Goal: Navigation & Orientation: Find specific page/section

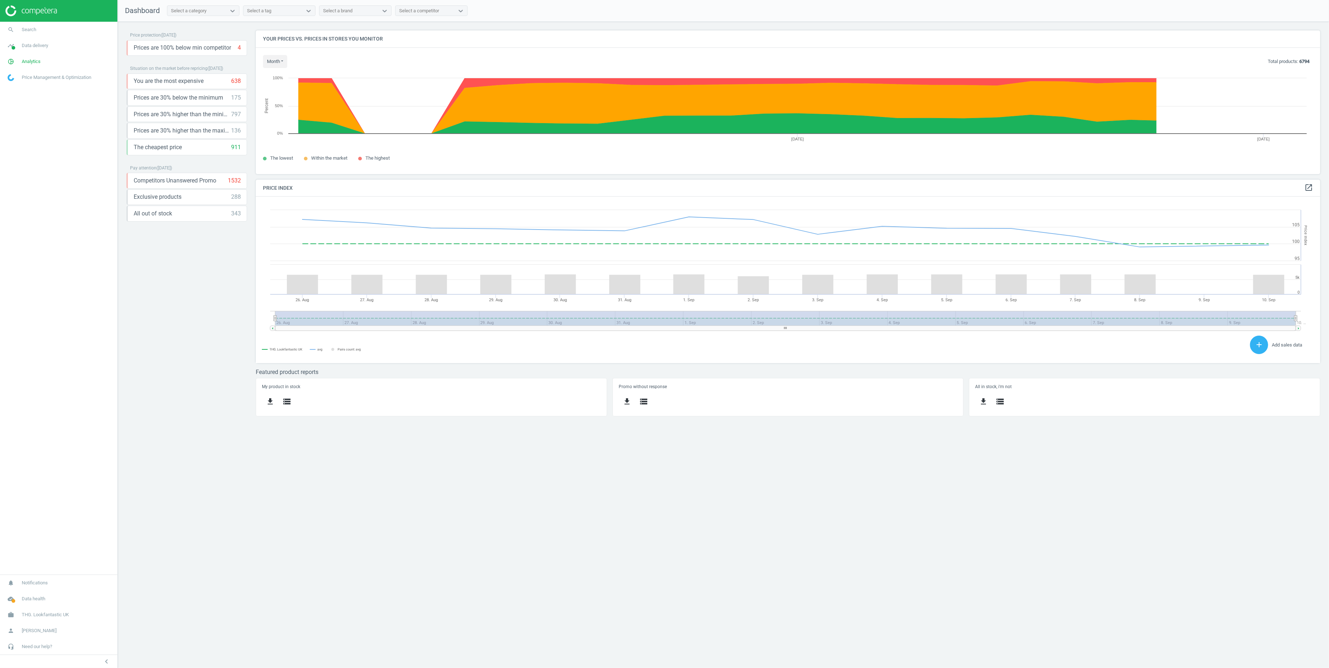
scroll to position [153, 1073]
click at [37, 46] on span "Data delivery" at bounding box center [35, 45] width 26 height 7
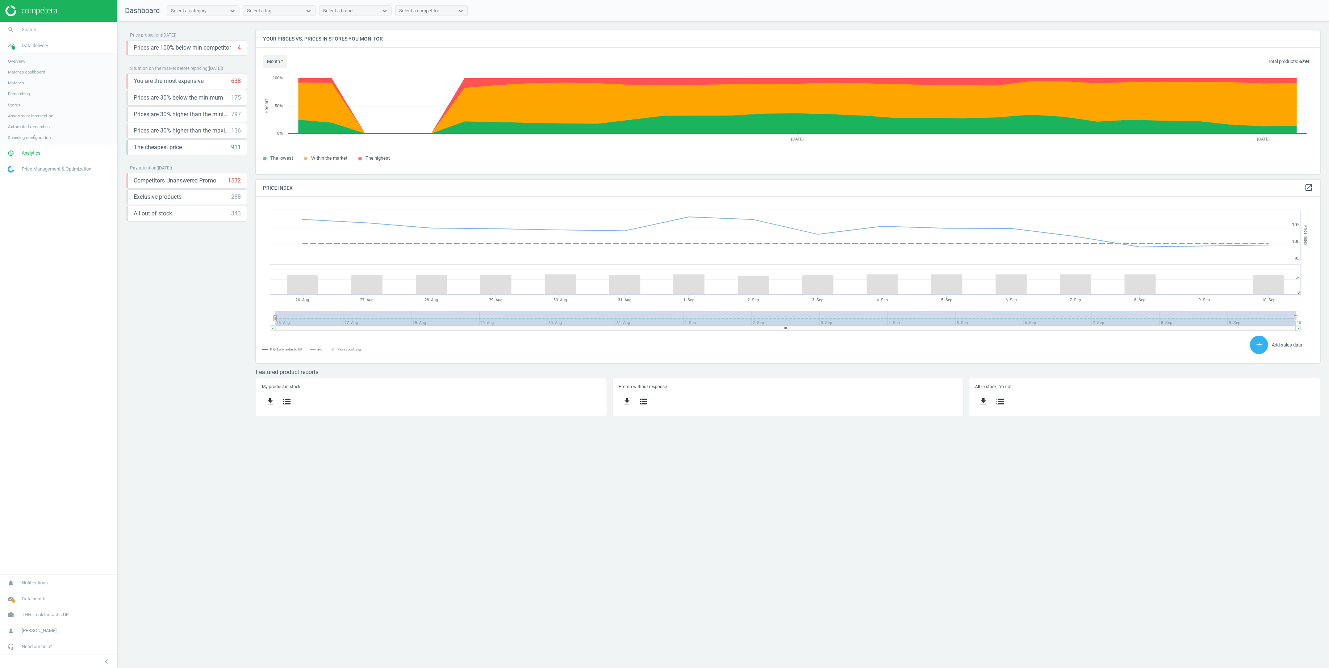
click at [15, 105] on span "Stores" at bounding box center [14, 105] width 12 height 6
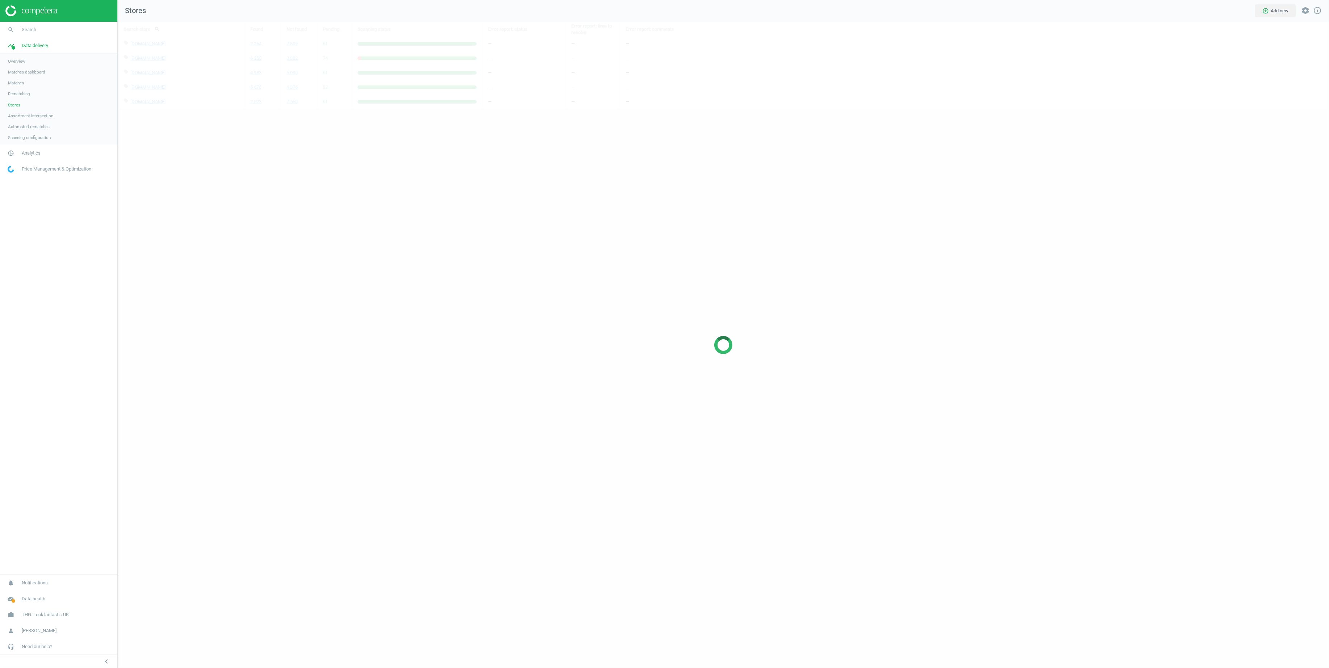
scroll to position [655, 1220]
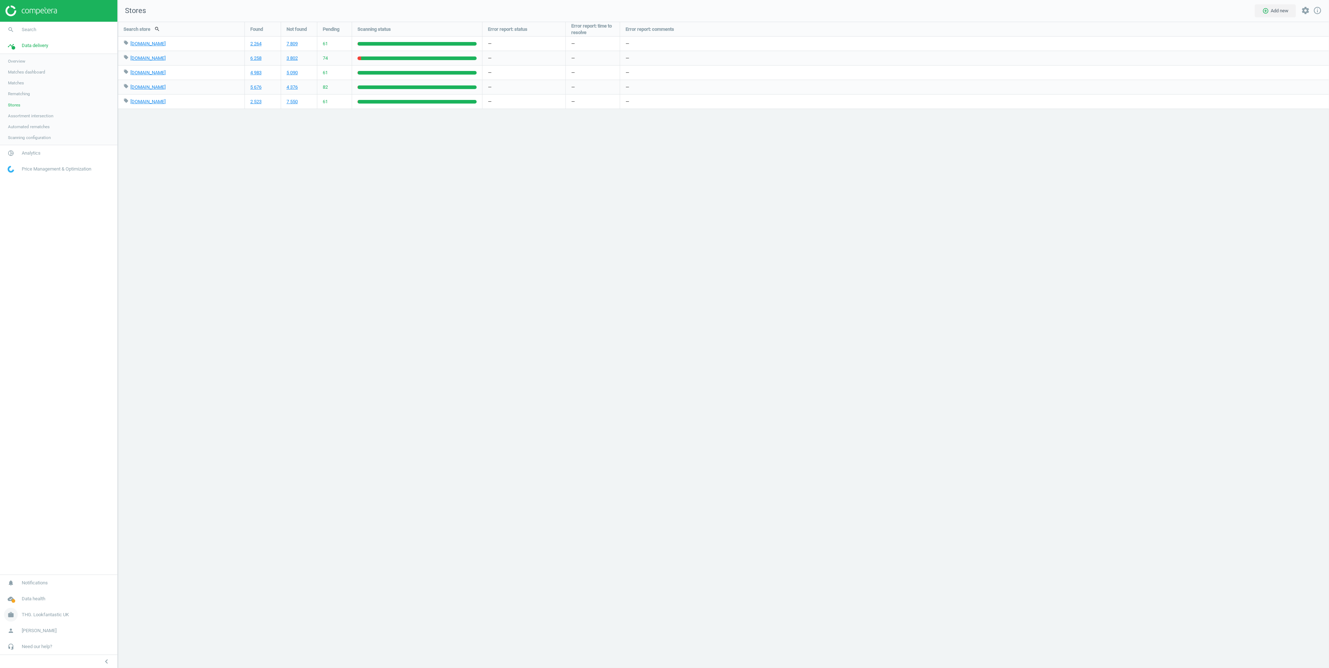
click at [40, 609] on link "work THG. Lookfantastic UK" at bounding box center [58, 615] width 117 height 16
click at [25, 593] on span "Switch campaign" at bounding box center [24, 594] width 32 height 6
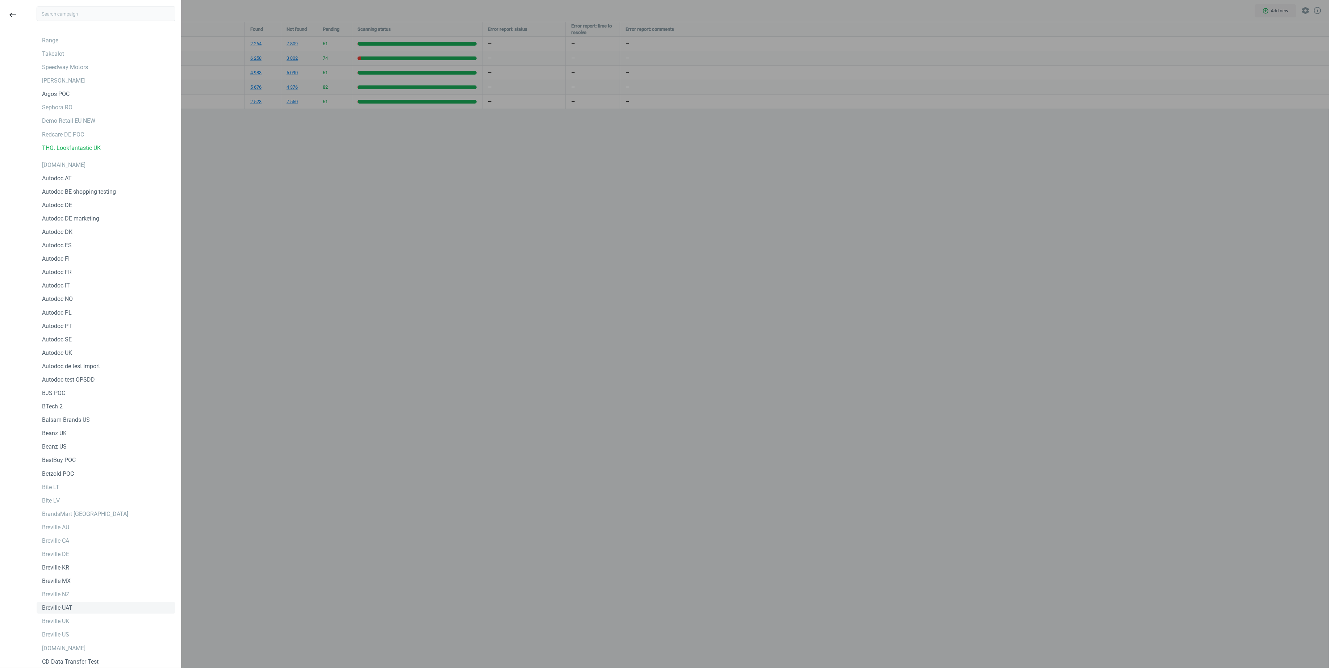
click at [268, 453] on div at bounding box center [664, 334] width 1329 height 668
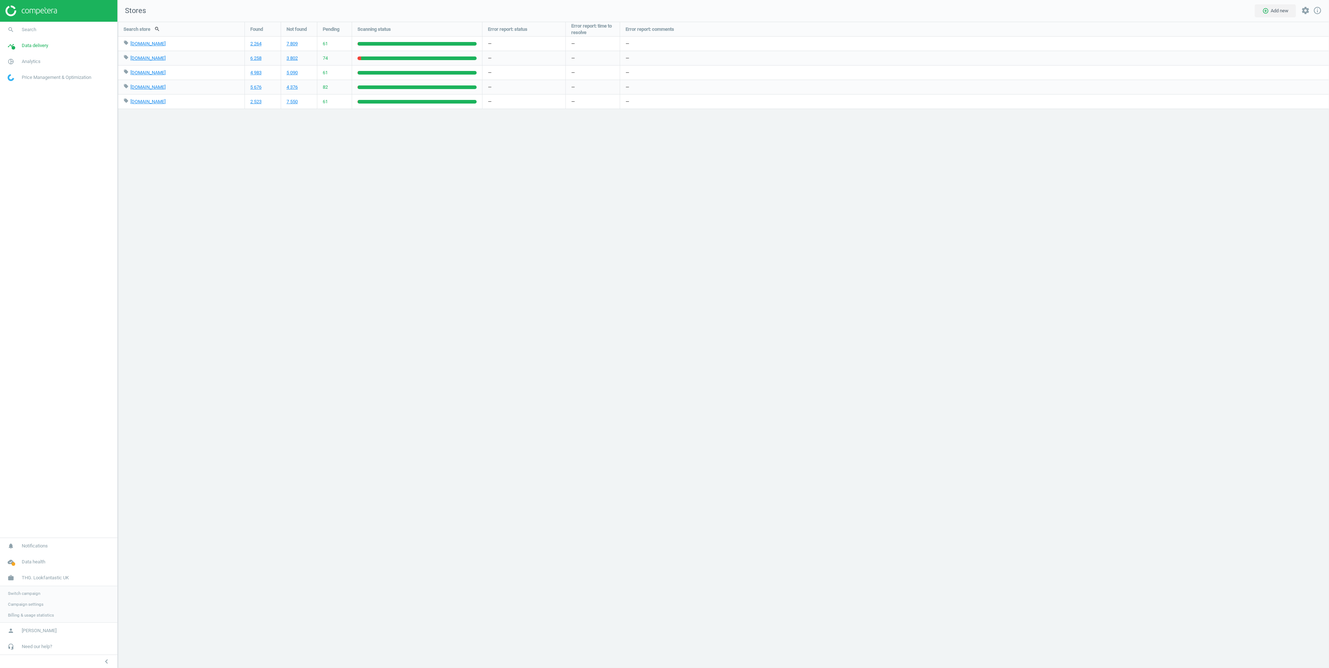
click at [28, 600] on link "Campaign settings" at bounding box center [58, 604] width 117 height 11
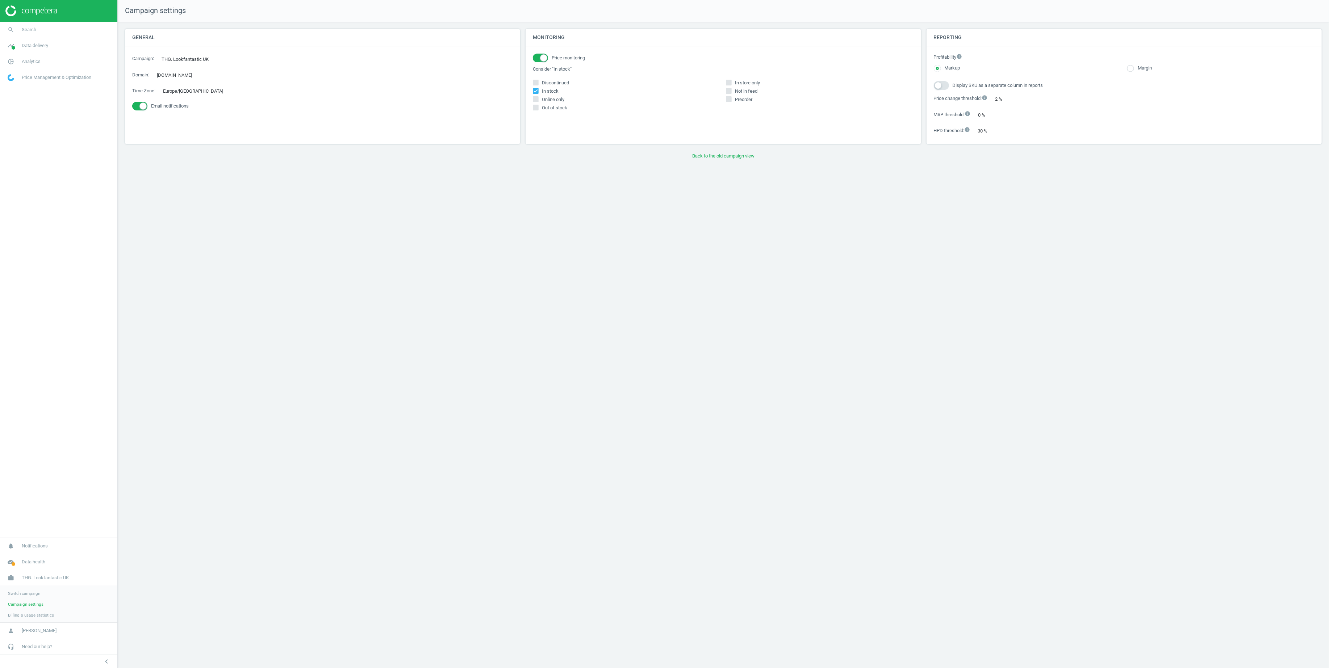
click at [708, 150] on div "Monitoring Price monitoring Consider "In stock" Discontinued In stock In store …" at bounding box center [723, 89] width 401 height 121
click at [711, 156] on button "Back to the old campaign view" at bounding box center [723, 156] width 1197 height 13
